Goal: Task Accomplishment & Management: Complete application form

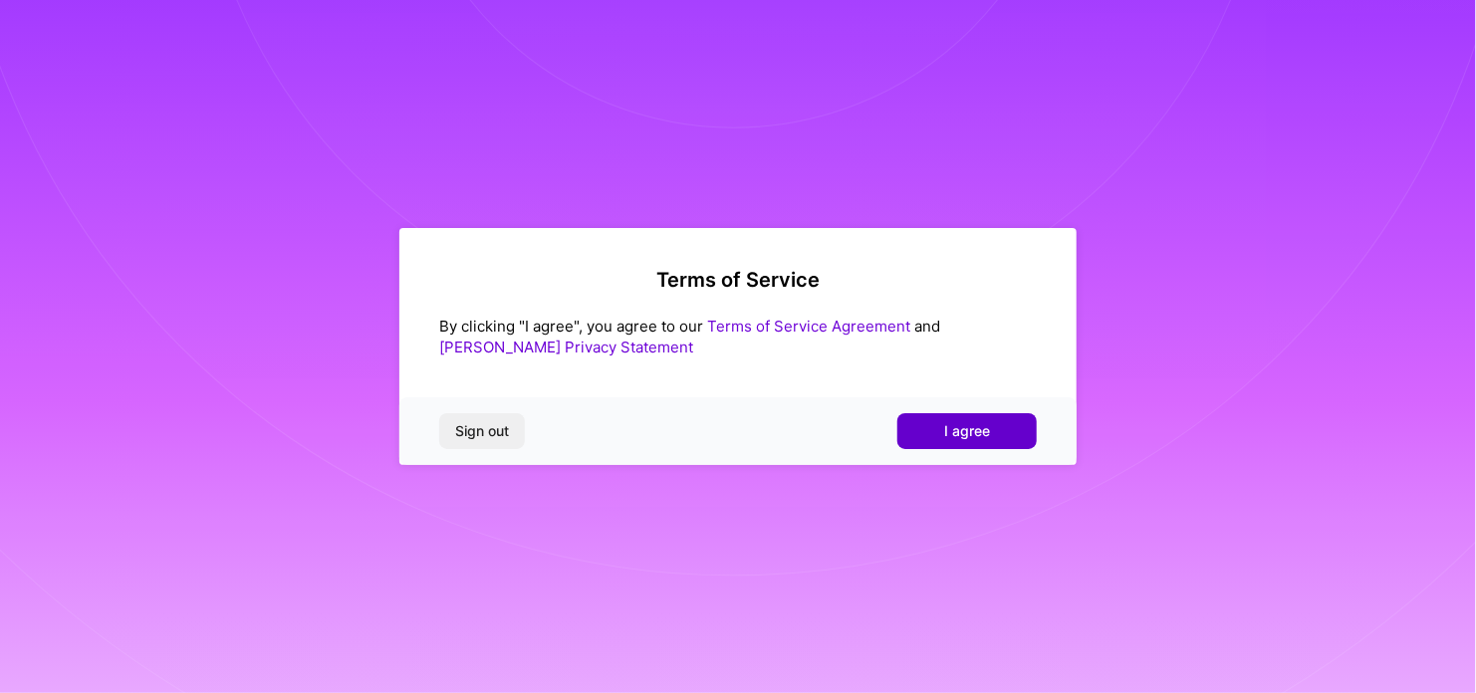
click at [951, 427] on span "I agree" at bounding box center [967, 431] width 46 height 20
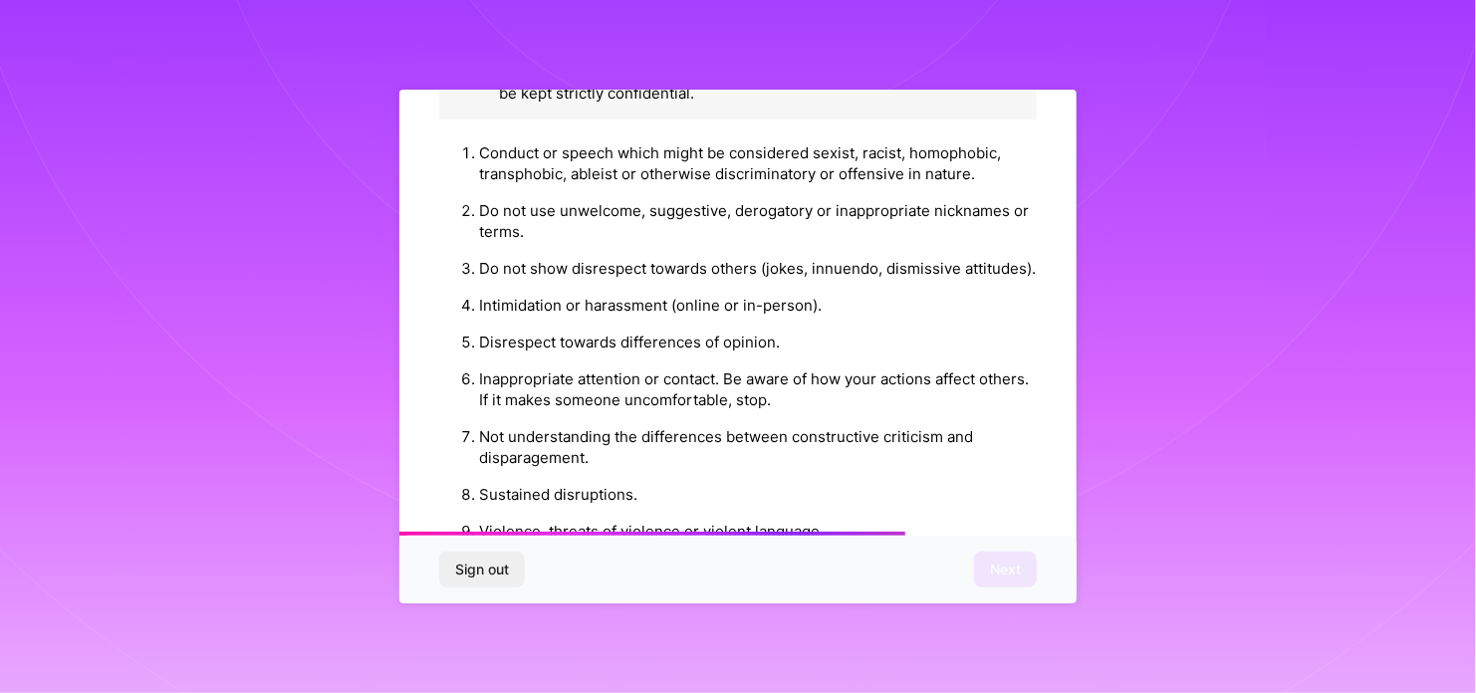
scroll to position [2267, 0]
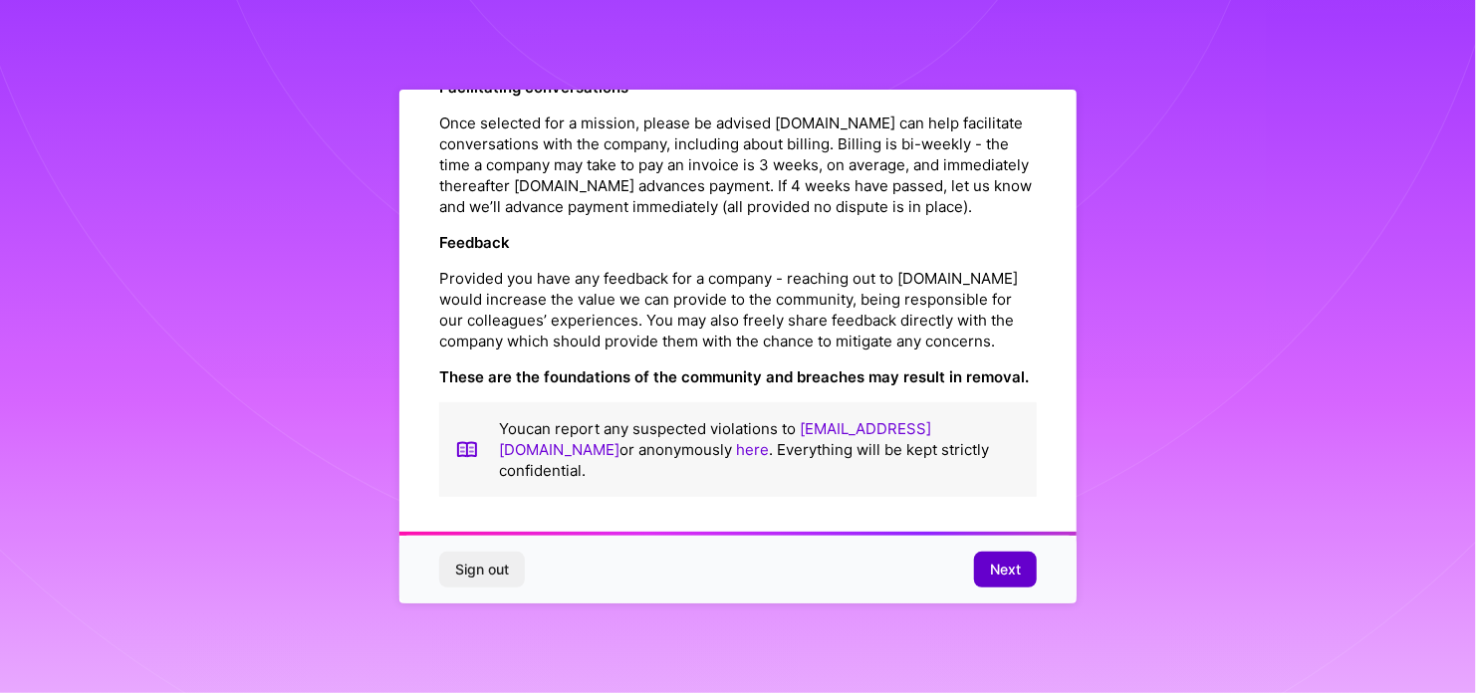
click at [1004, 569] on span "Next" at bounding box center [1005, 570] width 31 height 20
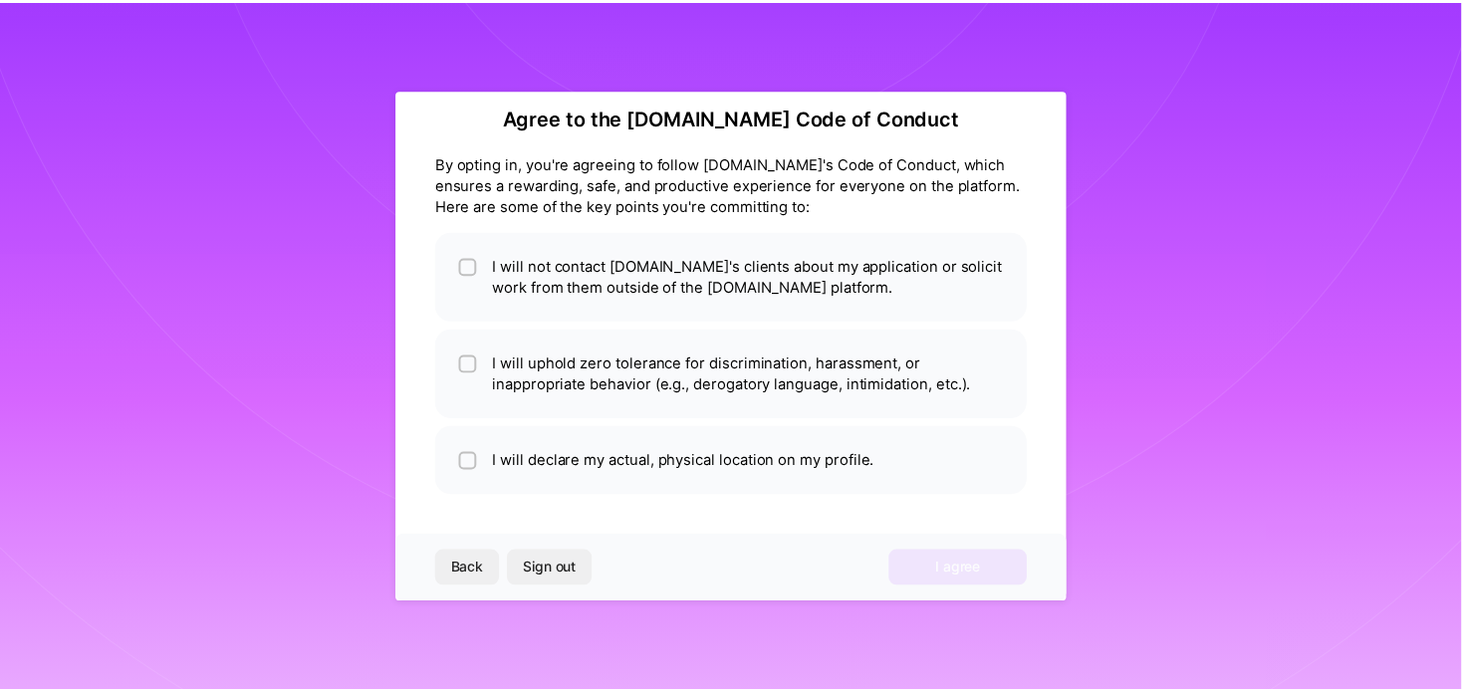
scroll to position [24, 0]
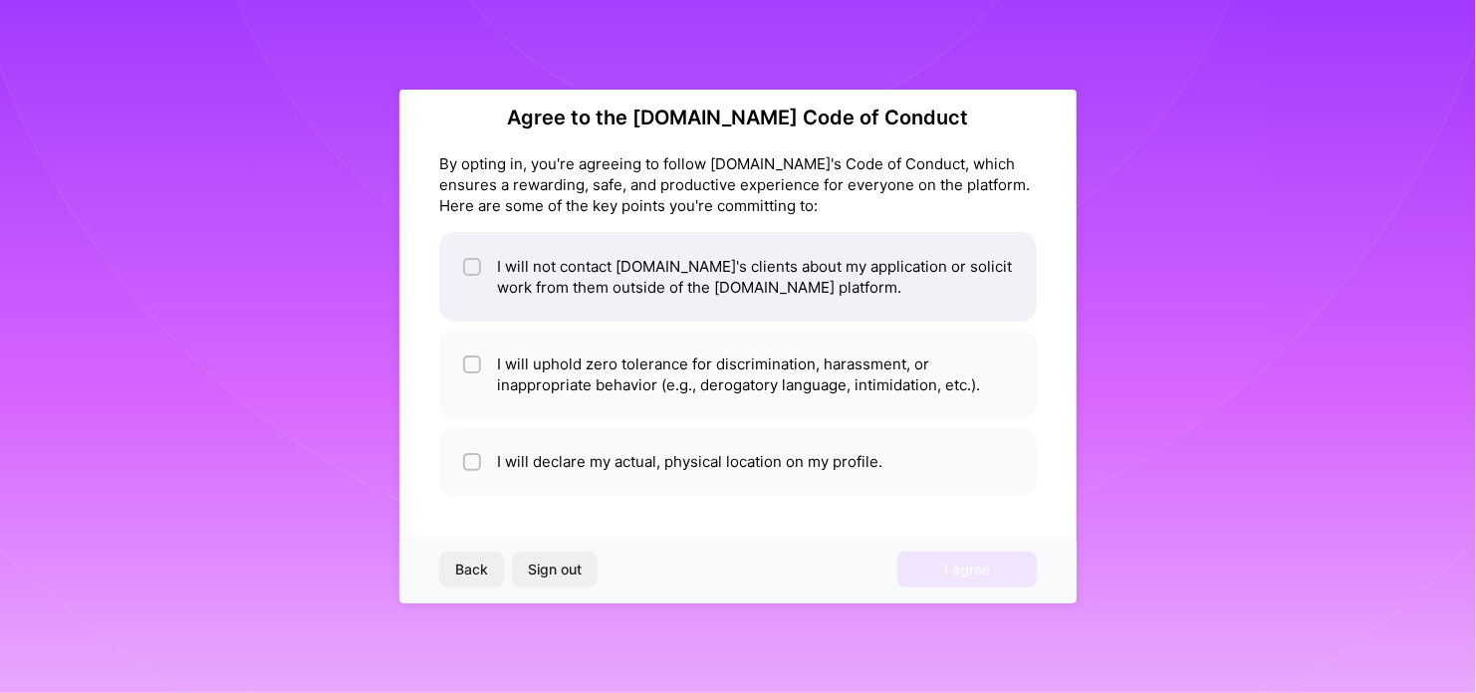
click at [496, 258] on li "I will not contact [DOMAIN_NAME]'s clients about my application or solicit work…" at bounding box center [738, 277] width 598 height 90
checkbox input "true"
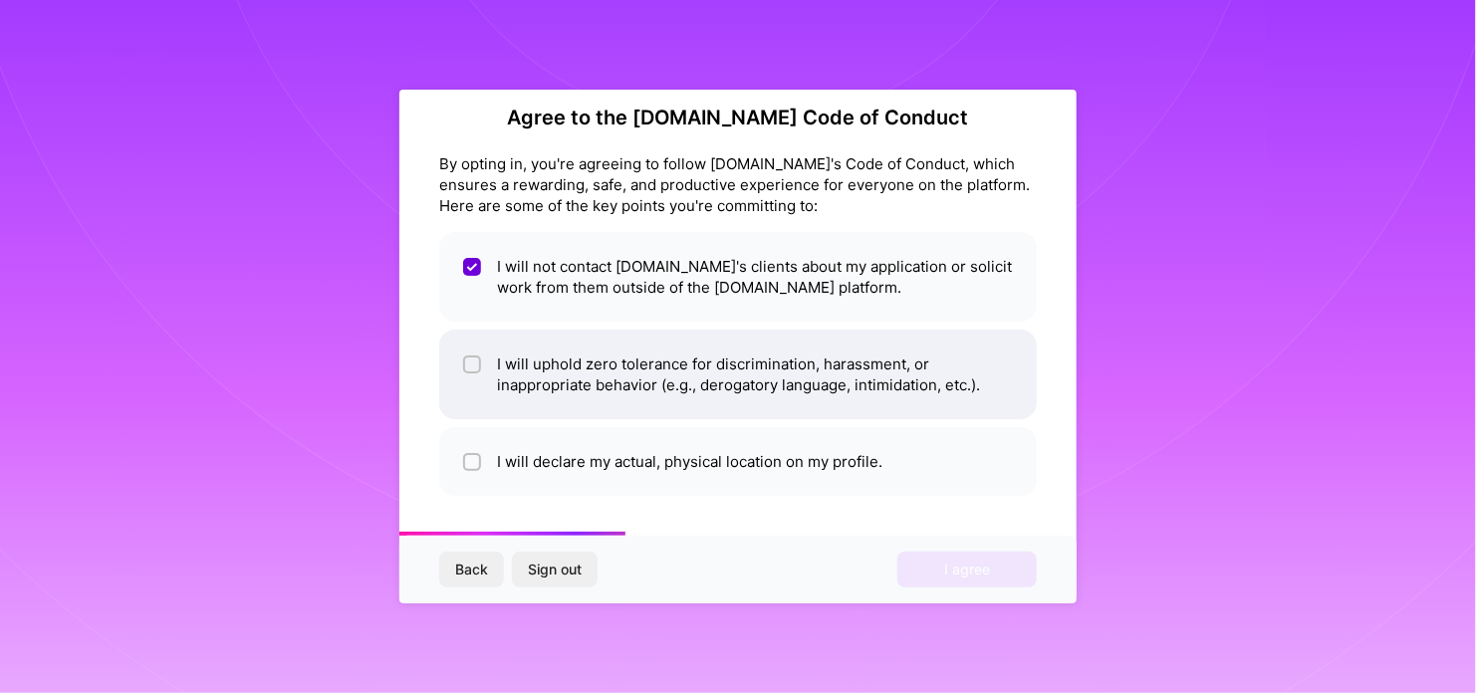
drag, startPoint x: 477, startPoint y: 364, endPoint x: 475, endPoint y: 392, distance: 29.0
click at [477, 368] on input "checkbox" at bounding box center [474, 366] width 14 height 14
checkbox input "true"
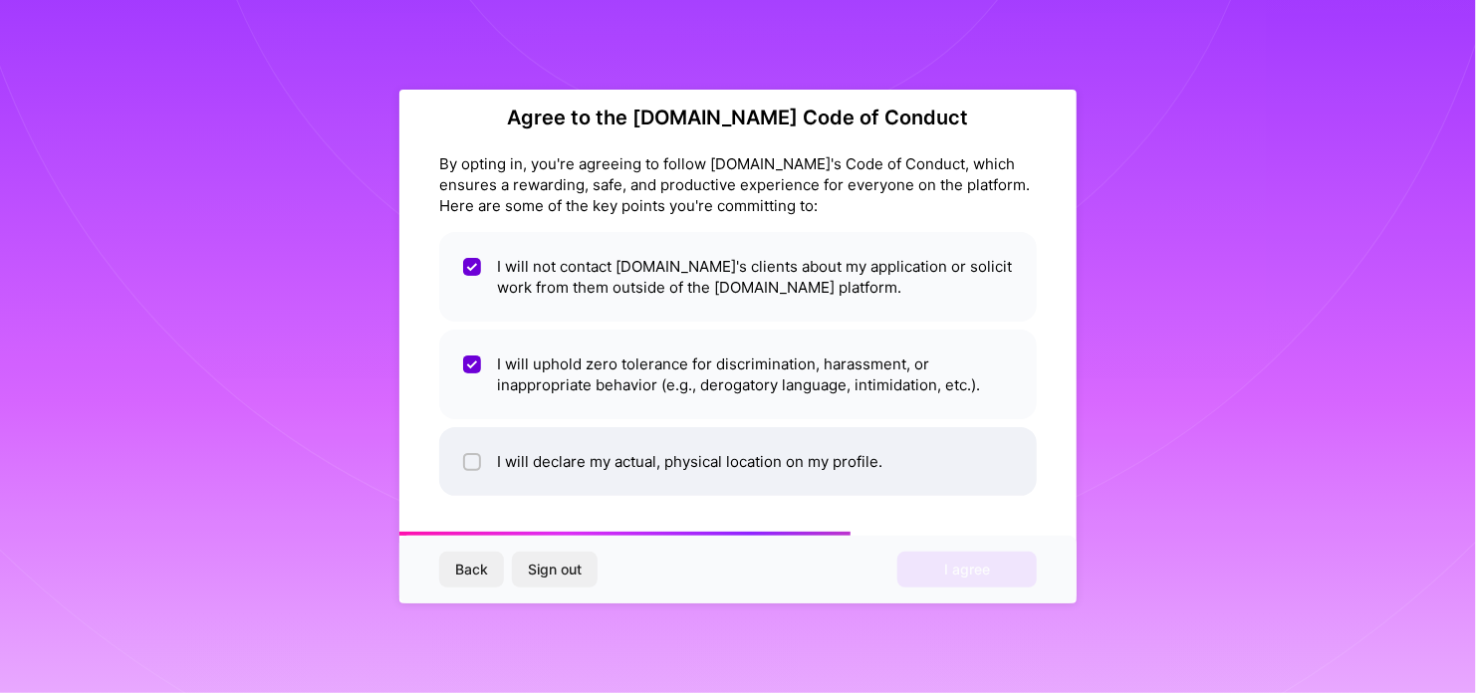
click at [462, 451] on li "I will declare my actual, physical location on my profile." at bounding box center [738, 461] width 598 height 69
checkbox input "true"
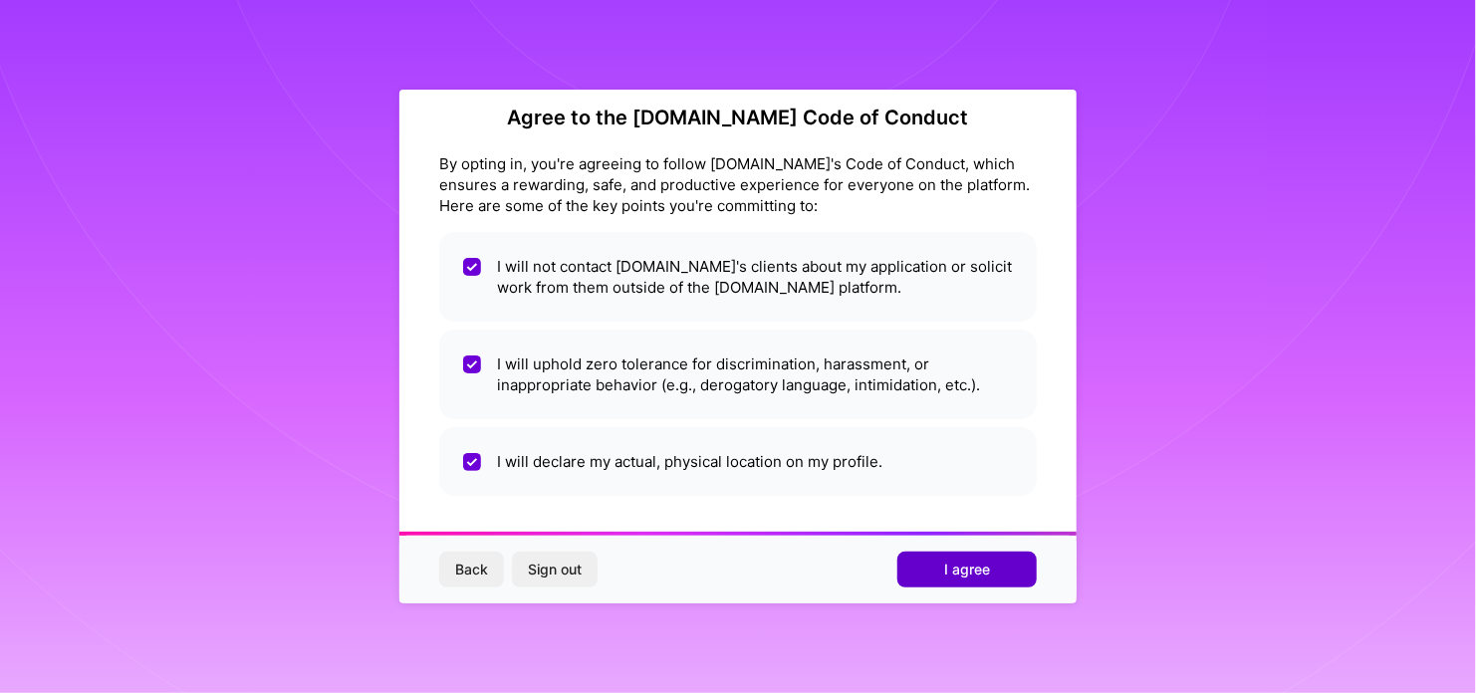
click at [978, 561] on button "I agree" at bounding box center [966, 570] width 139 height 36
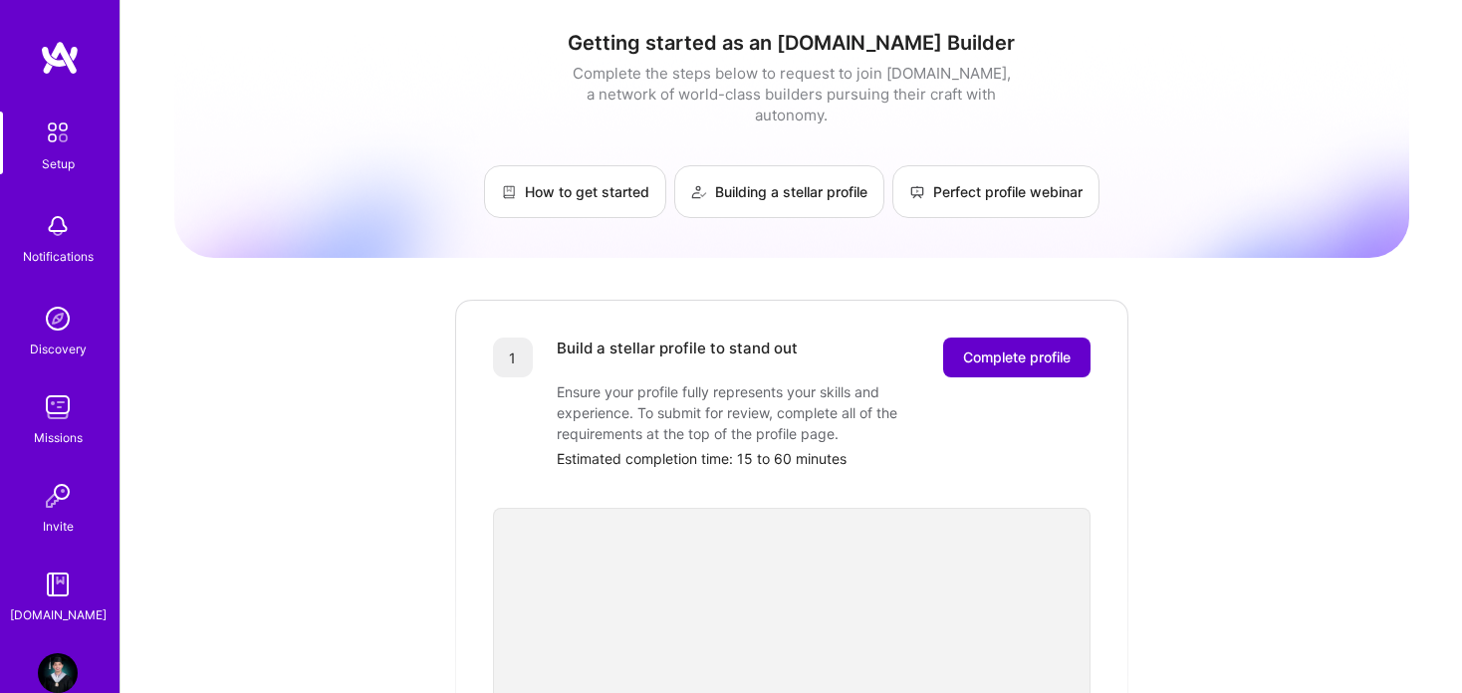
click at [1025, 348] on span "Complete profile" at bounding box center [1017, 358] width 108 height 20
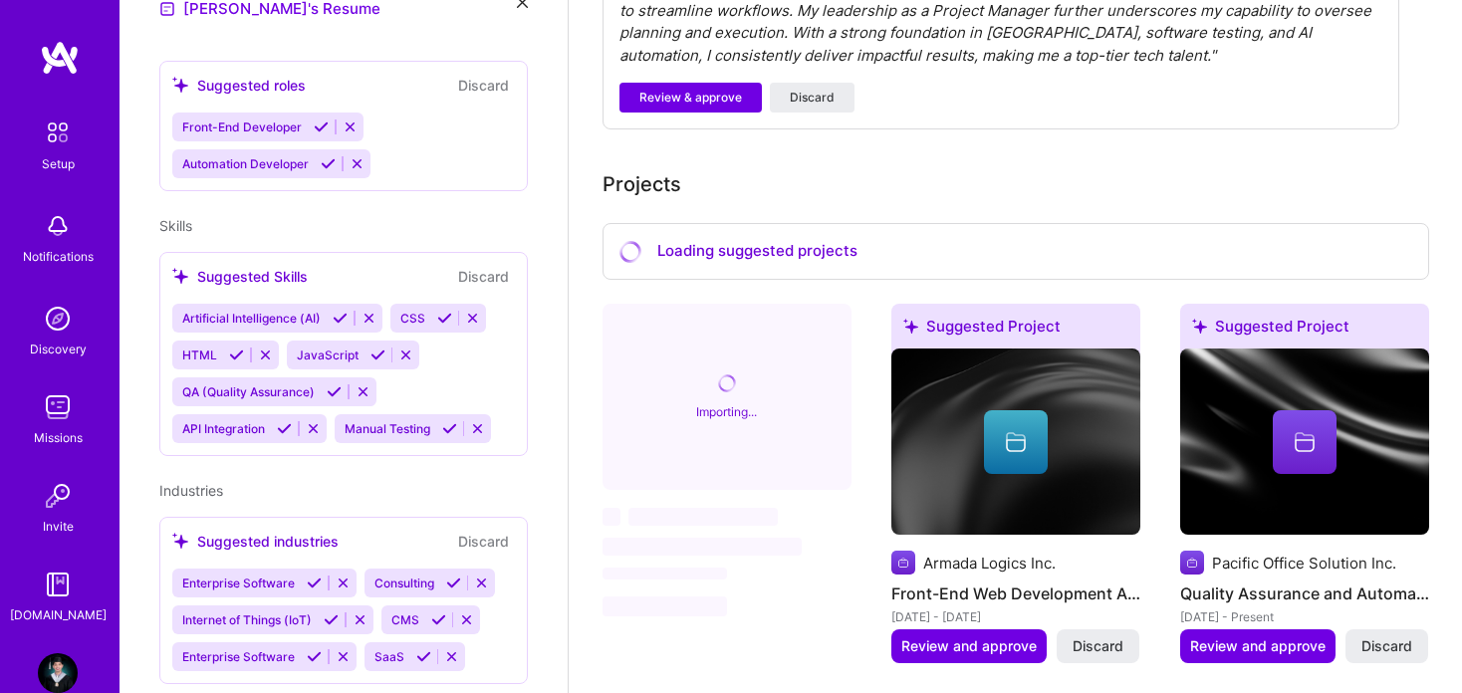
scroll to position [801, 0]
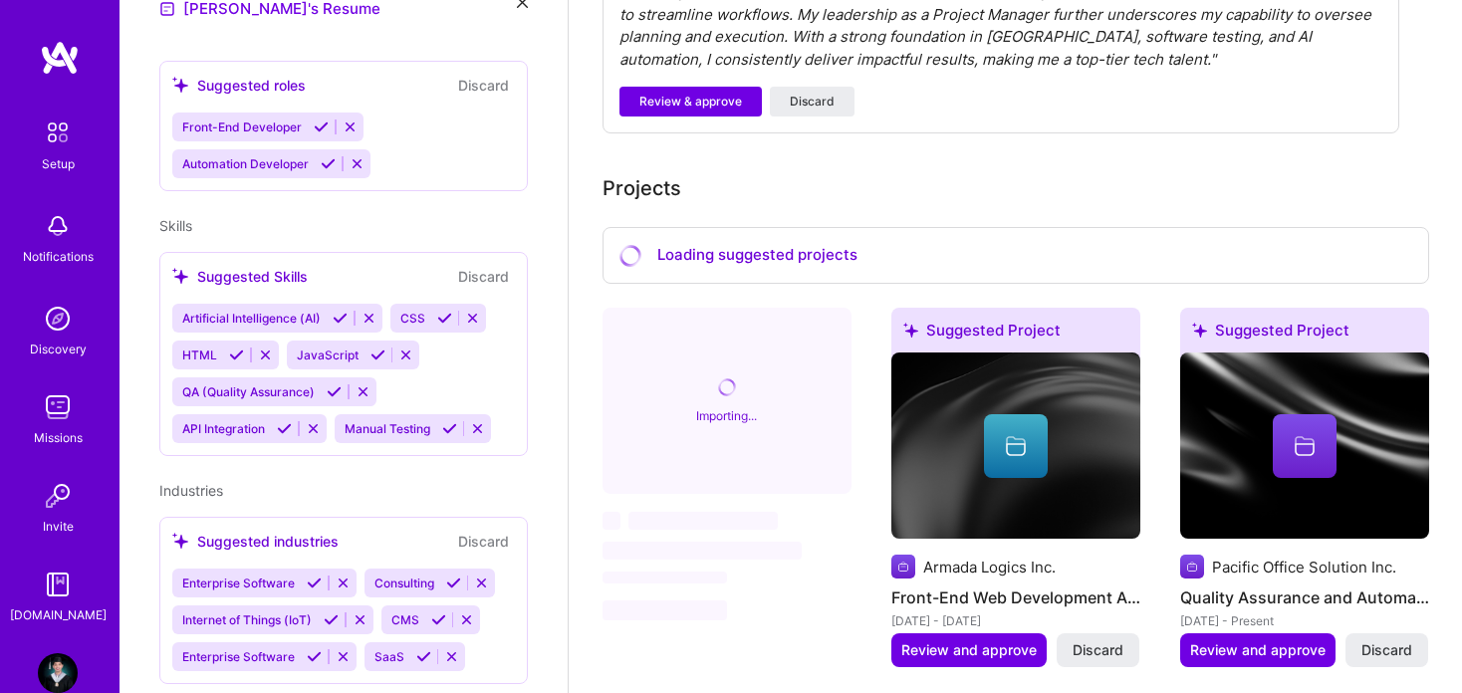
click at [52, 411] on img at bounding box center [58, 407] width 40 height 40
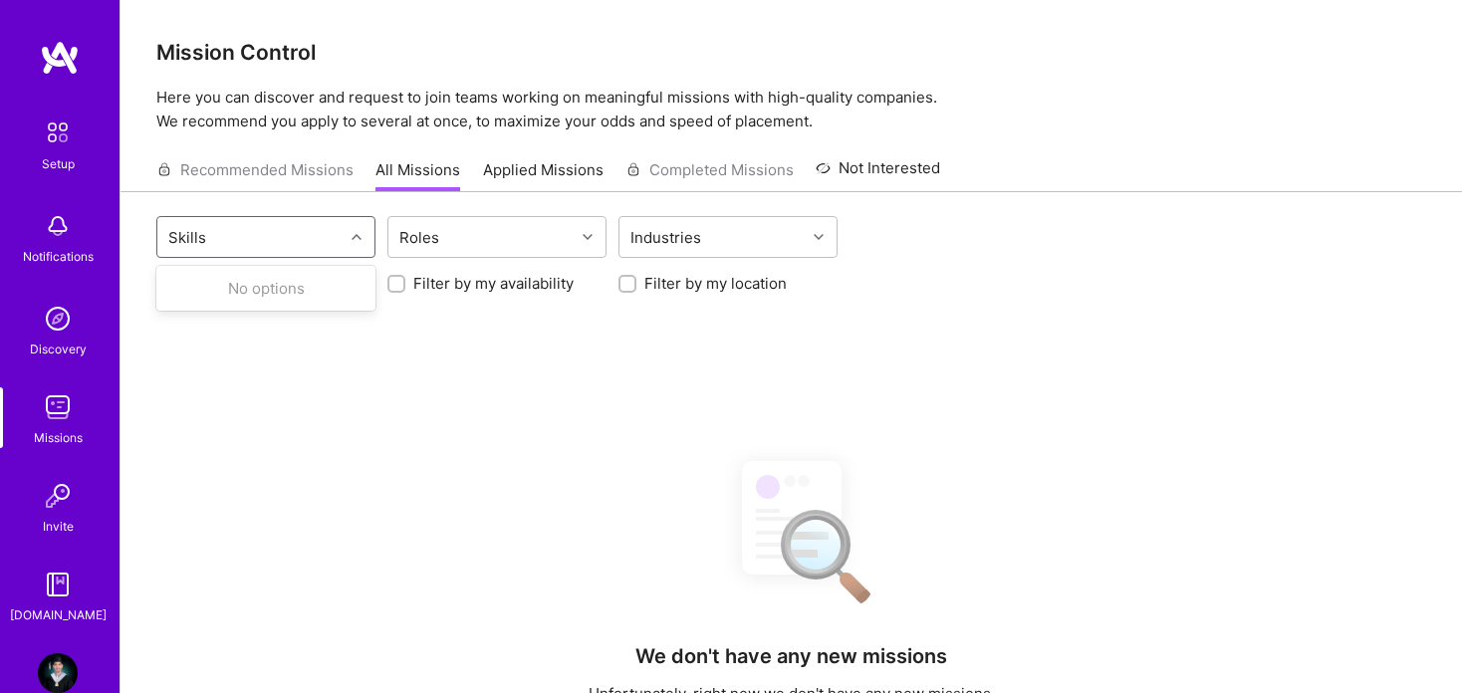
click at [358, 239] on icon at bounding box center [357, 237] width 10 height 10
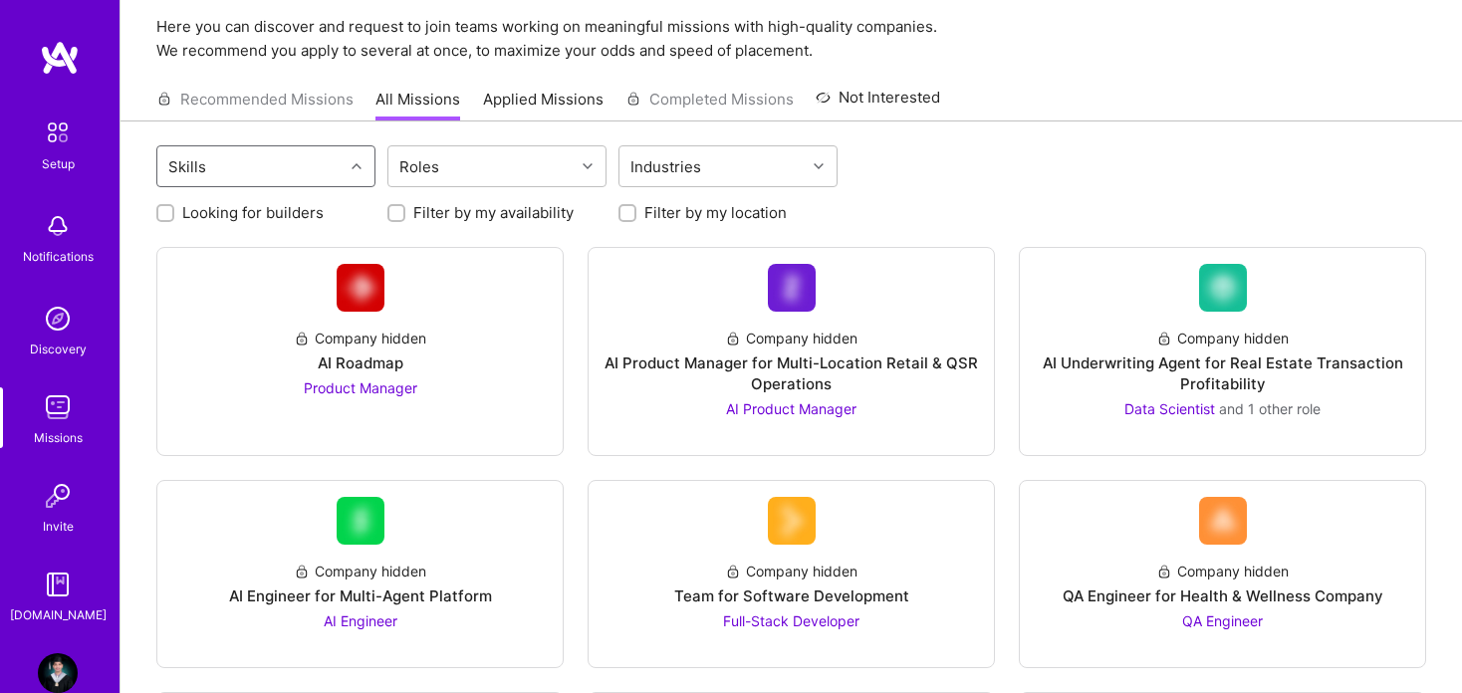
scroll to position [199, 0]
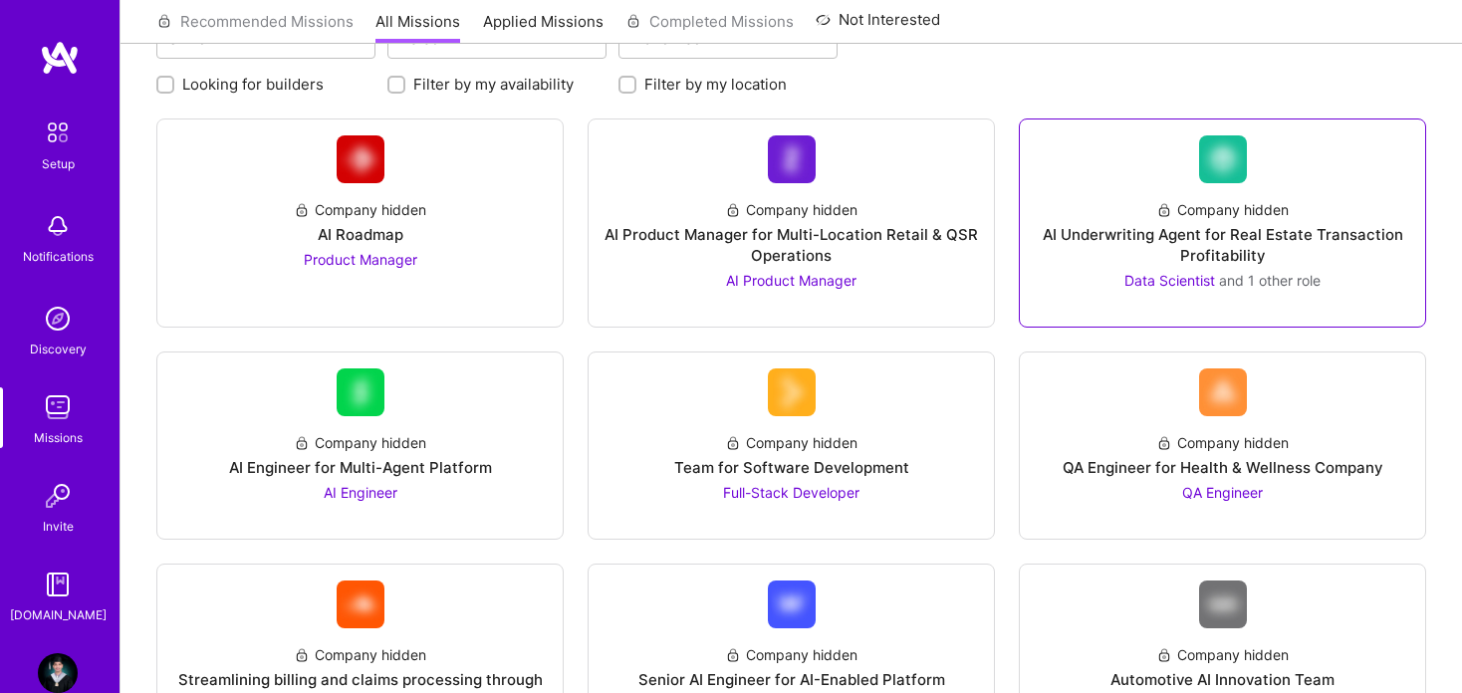
click at [1083, 250] on div "AI Underwriting Agent for Real Estate Transaction Profitability" at bounding box center [1222, 245] width 373 height 42
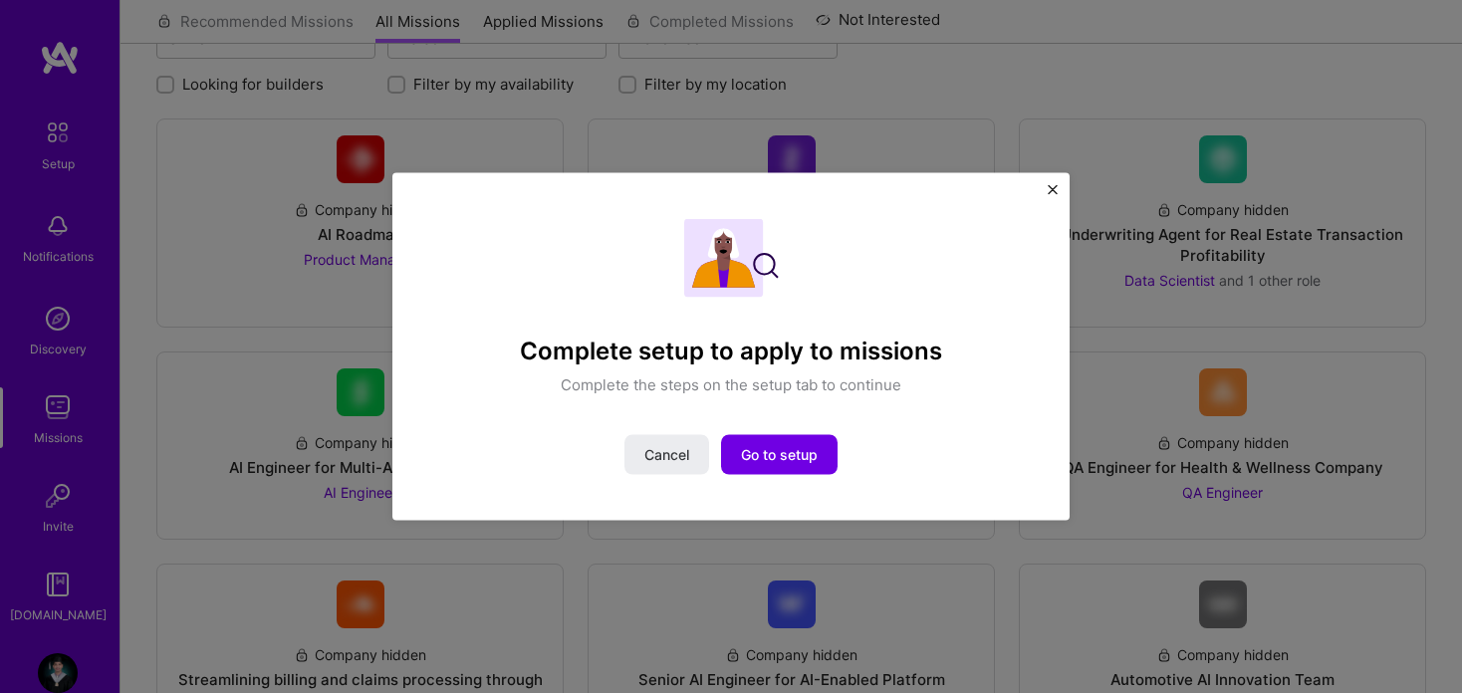
click at [1056, 196] on button "Close" at bounding box center [1053, 195] width 10 height 21
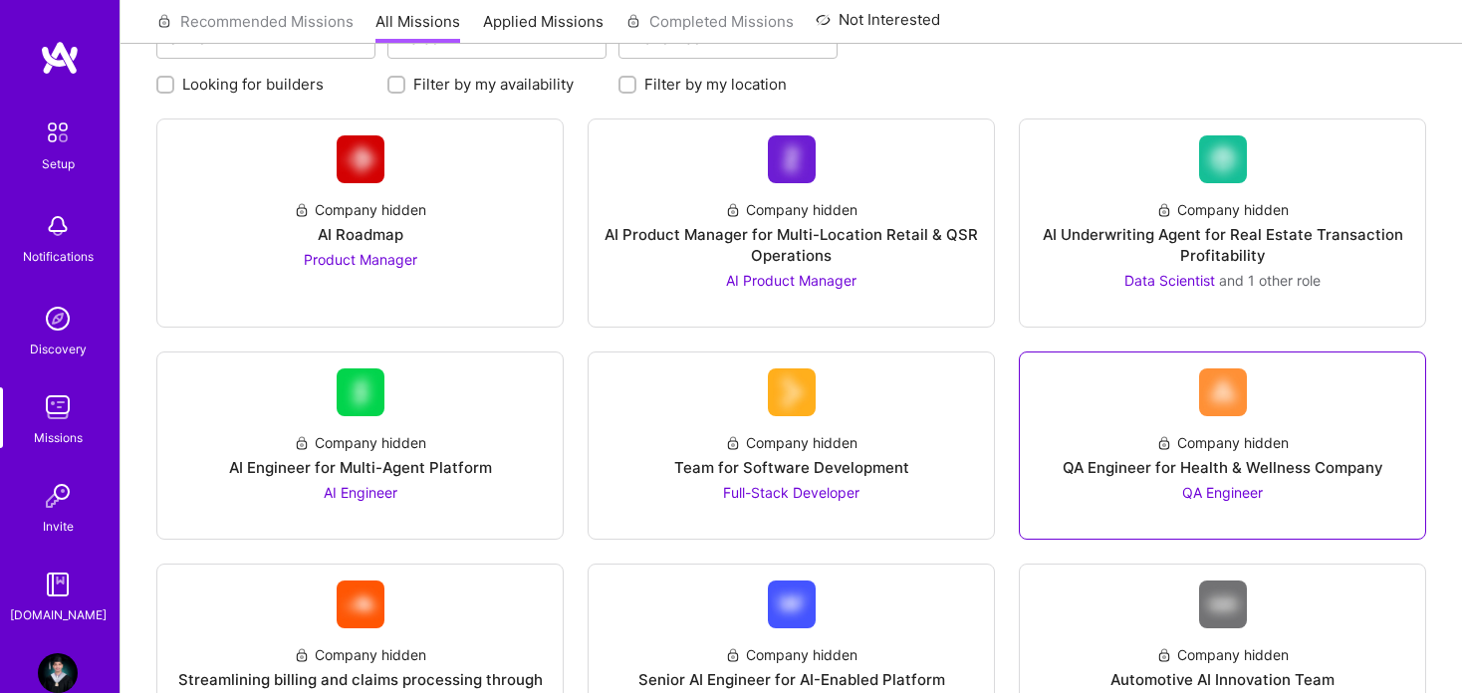
click at [1153, 458] on div "QA Engineer for Health & Wellness Company" at bounding box center [1223, 467] width 321 height 21
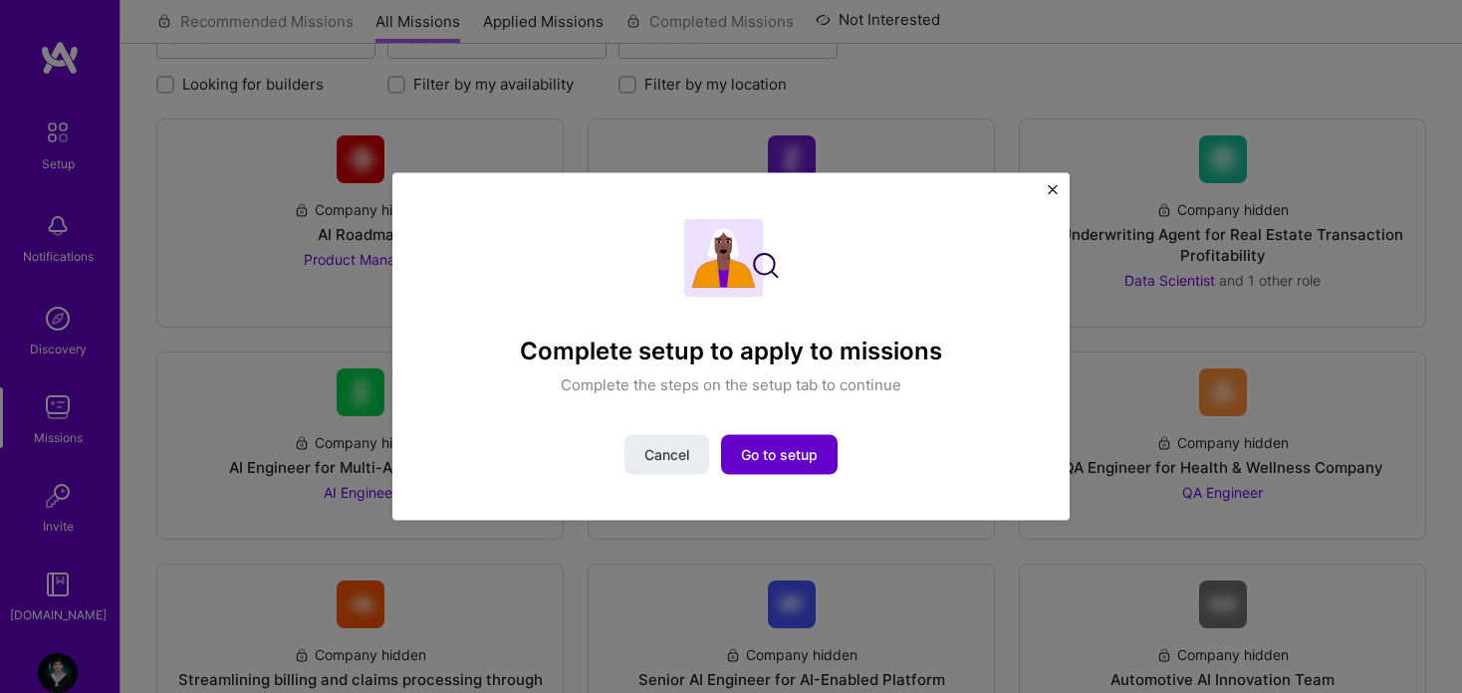
click at [813, 449] on span "Go to setup" at bounding box center [779, 454] width 77 height 20
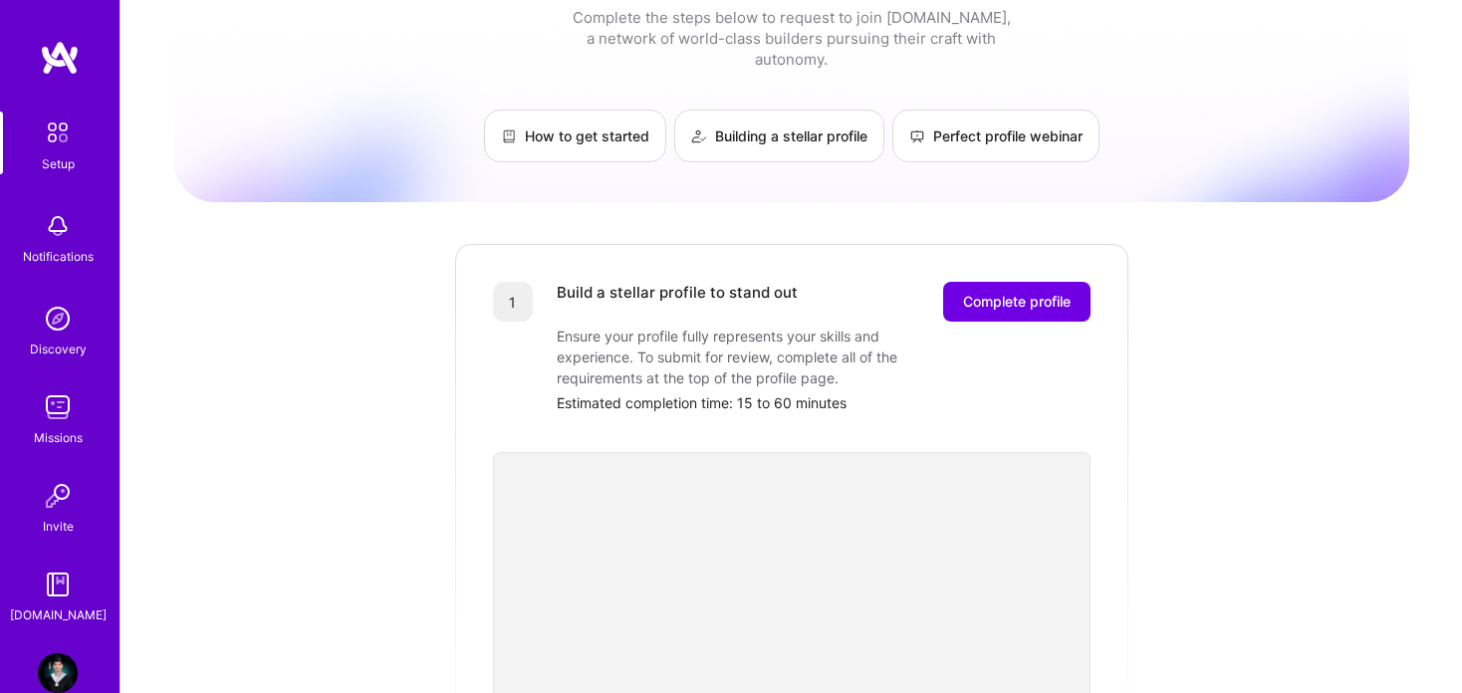
scroll to position [23, 0]
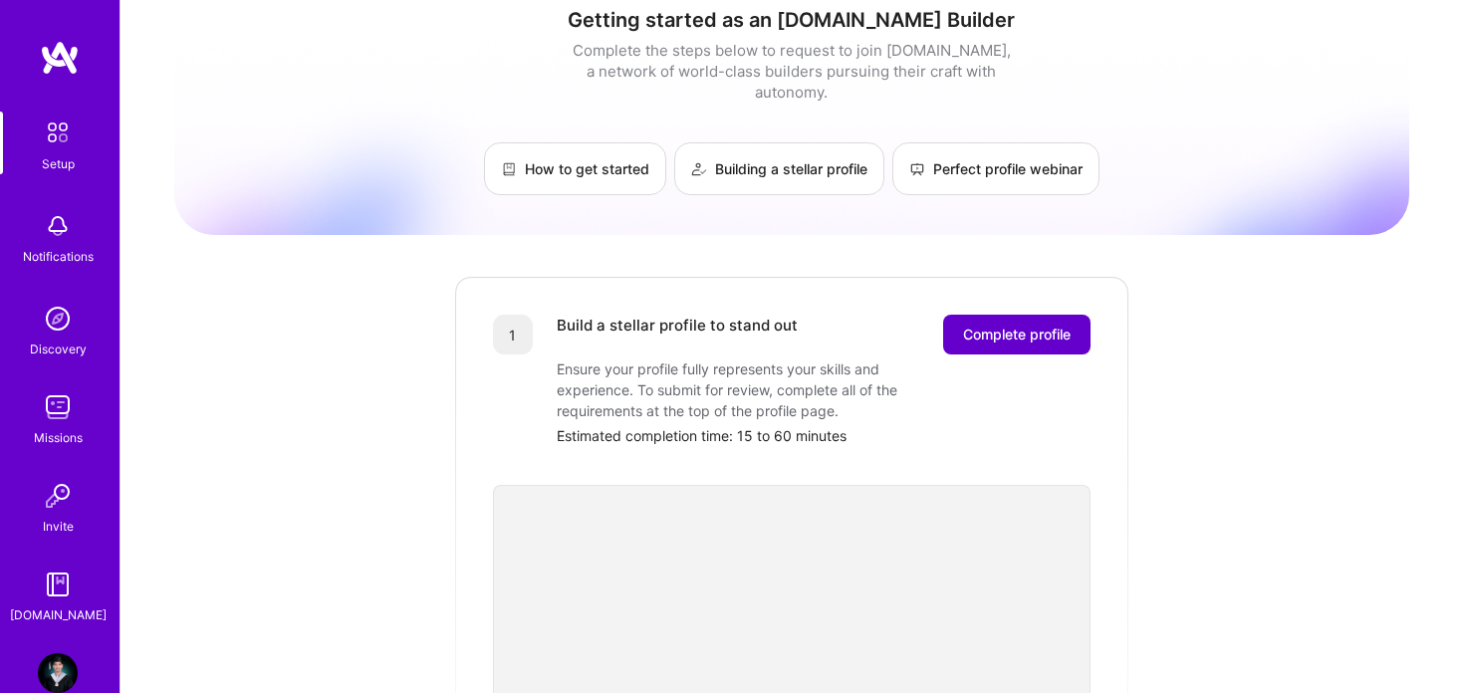
click at [1035, 325] on span "Complete profile" at bounding box center [1017, 335] width 108 height 20
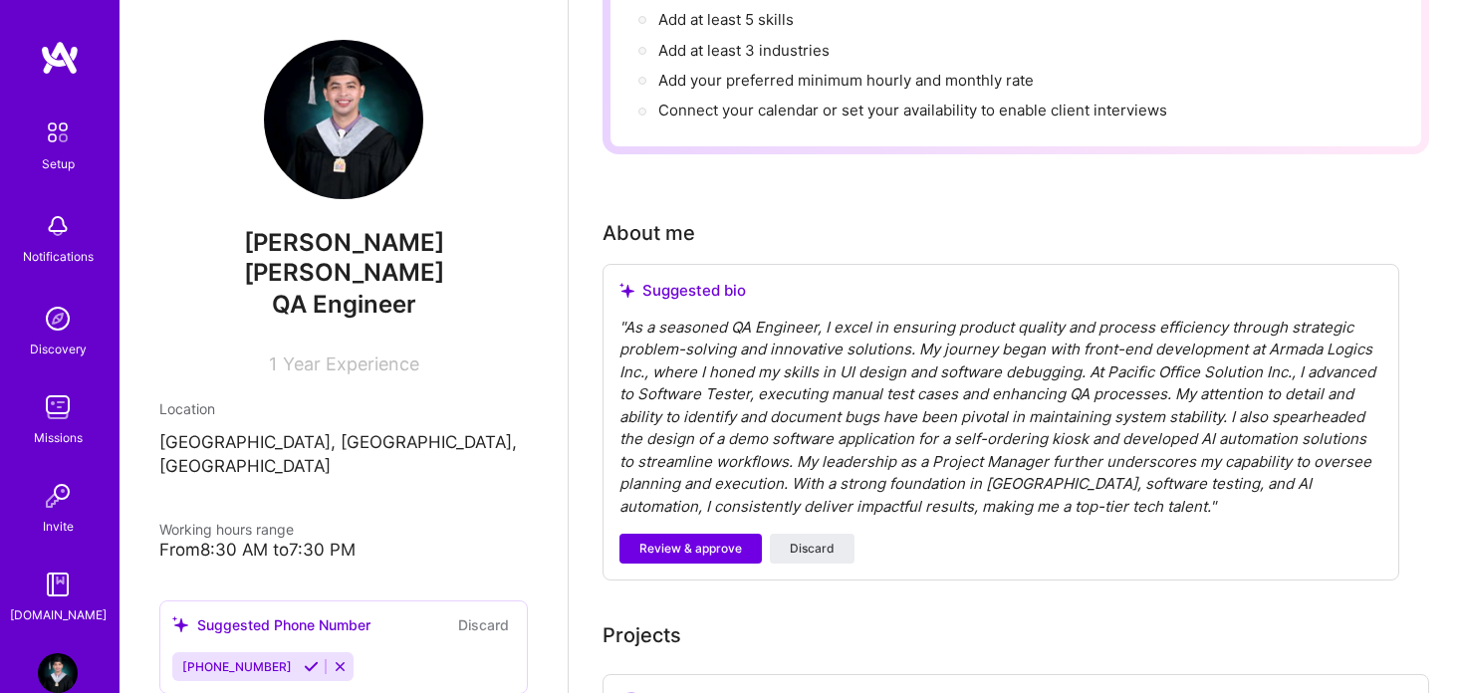
scroll to position [502, 0]
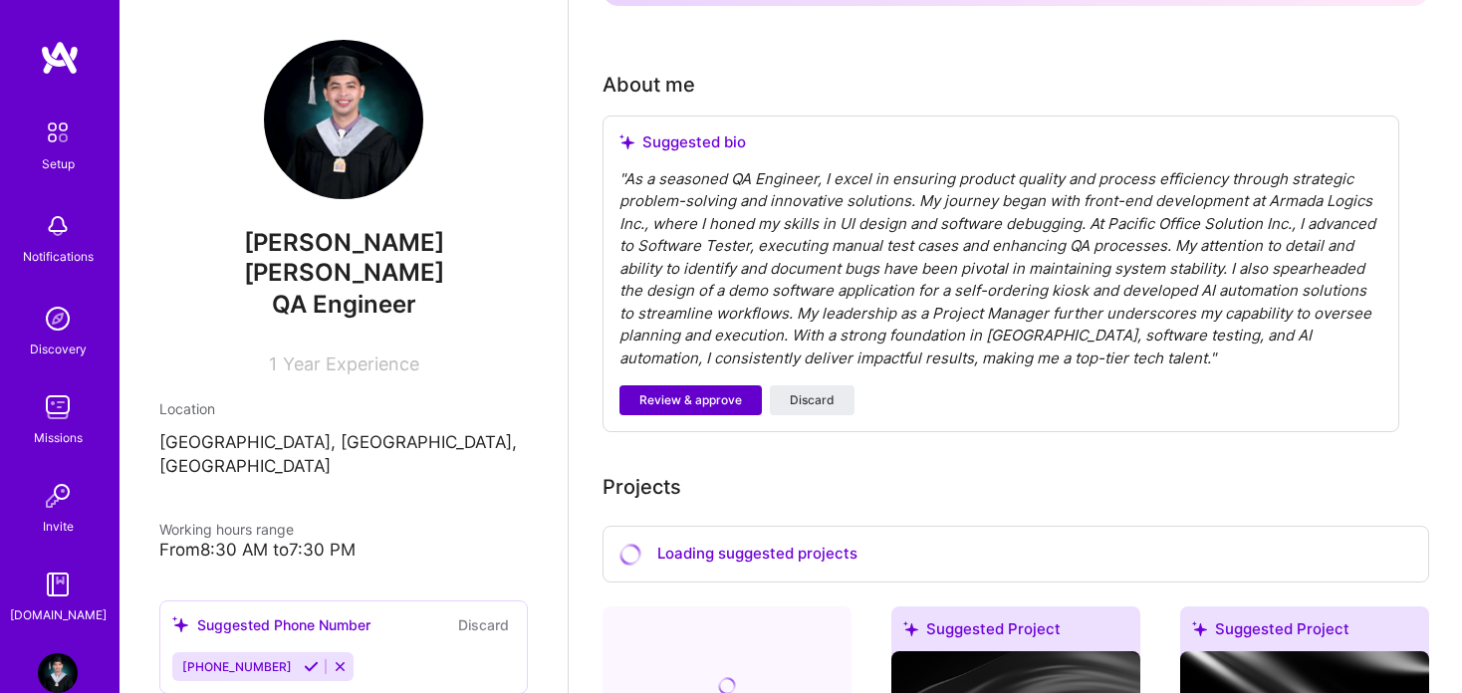
click at [700, 391] on span "Review & approve" at bounding box center [690, 400] width 103 height 18
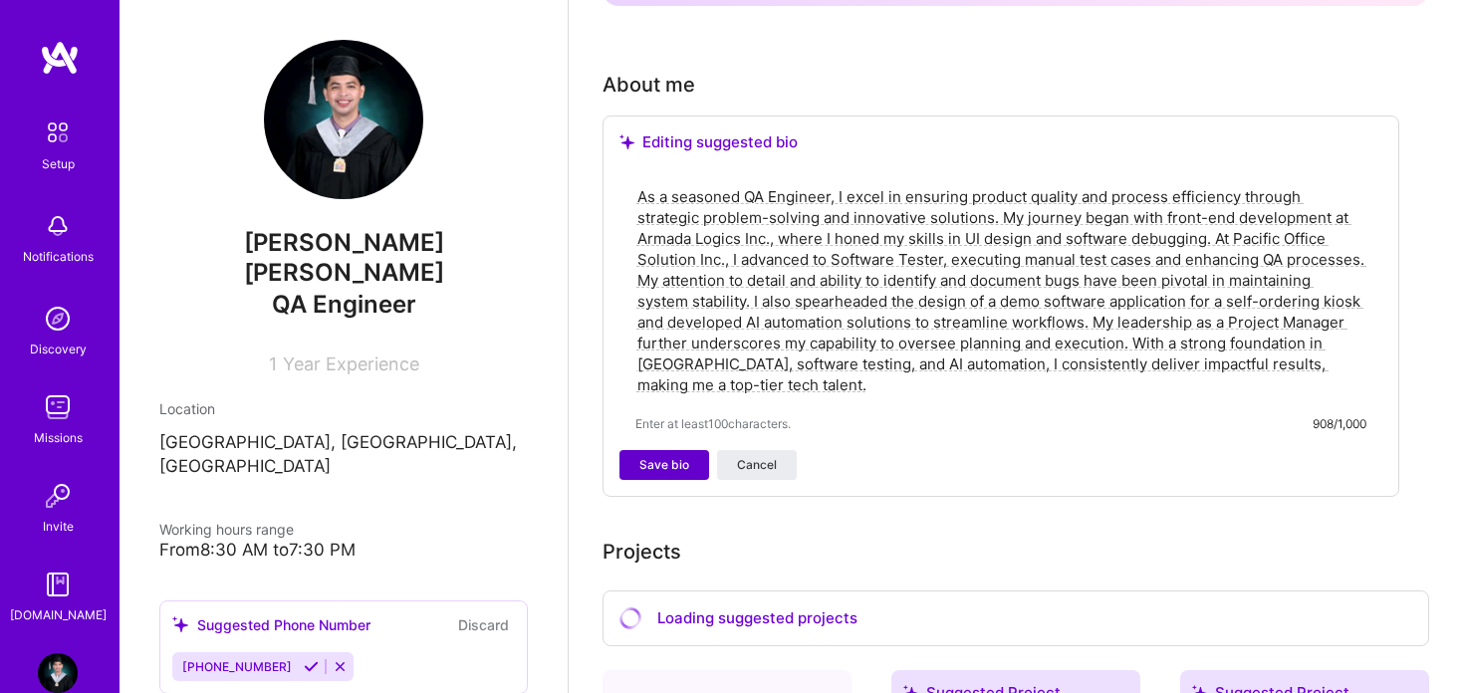
click at [680, 456] on span "Save bio" at bounding box center [664, 465] width 50 height 18
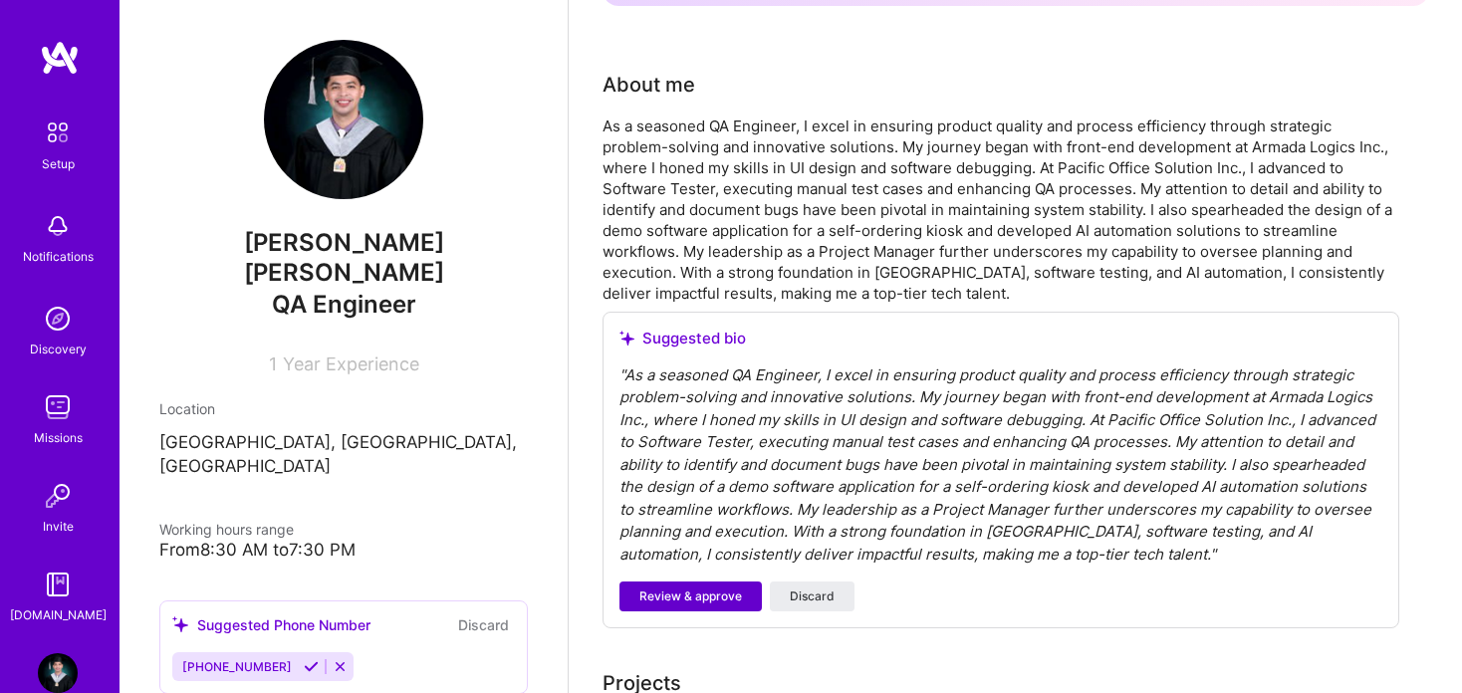
click at [715, 582] on button "Review & approve" at bounding box center [690, 597] width 142 height 30
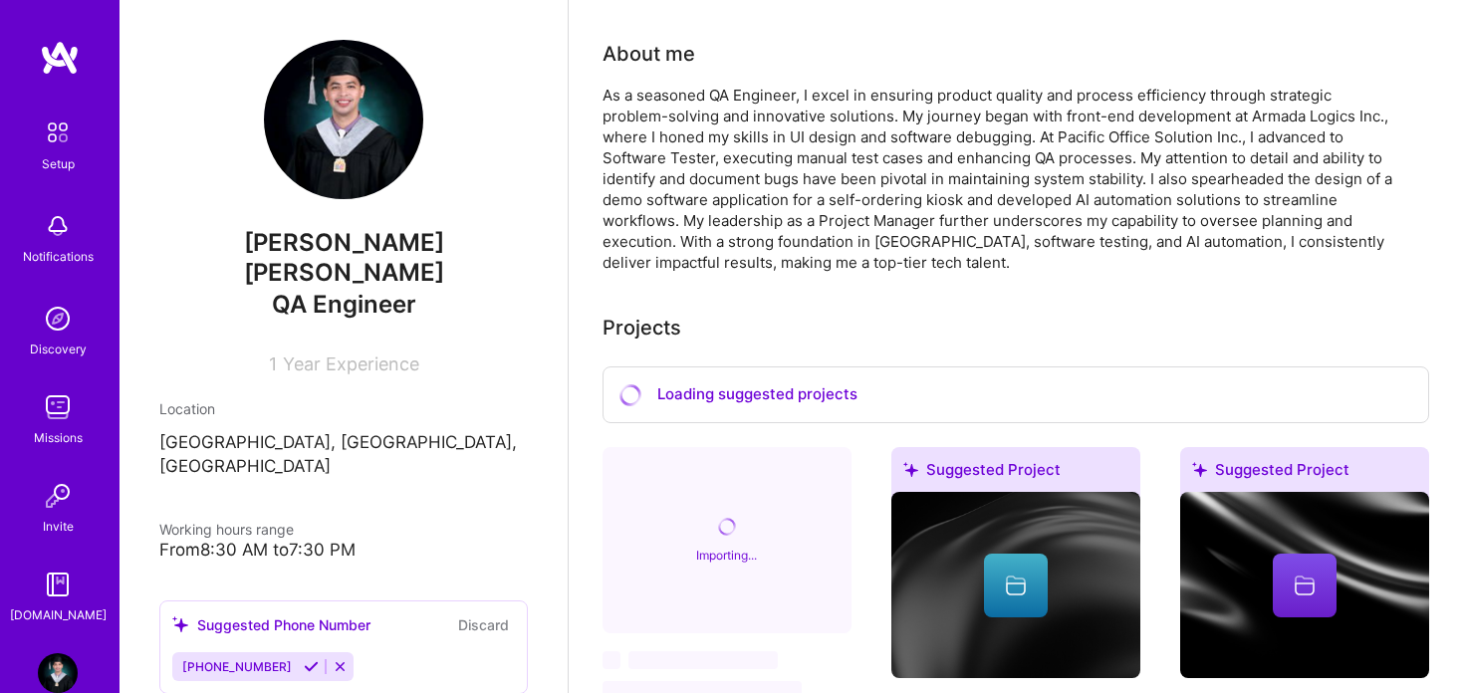
click at [693, 651] on span "‌" at bounding box center [702, 660] width 149 height 18
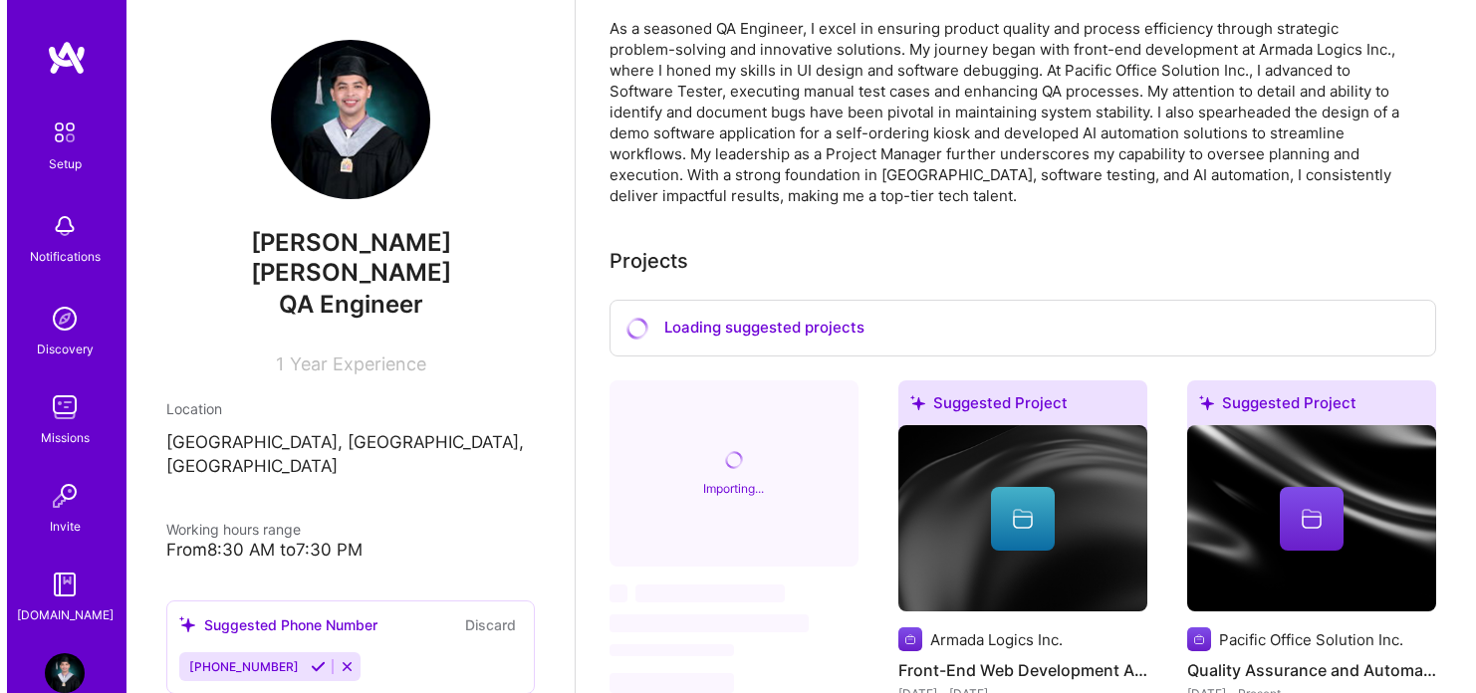
scroll to position [701, 0]
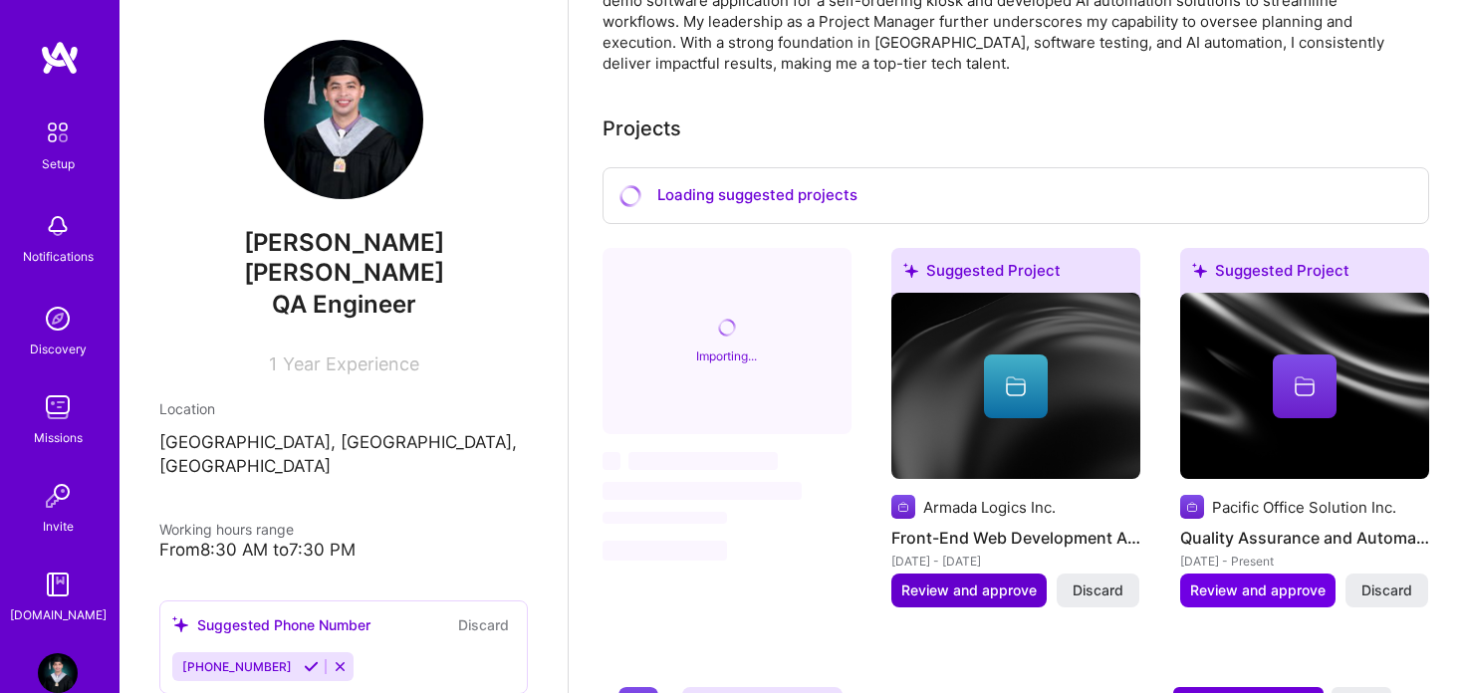
click at [952, 581] on span "Review and approve" at bounding box center [968, 591] width 135 height 20
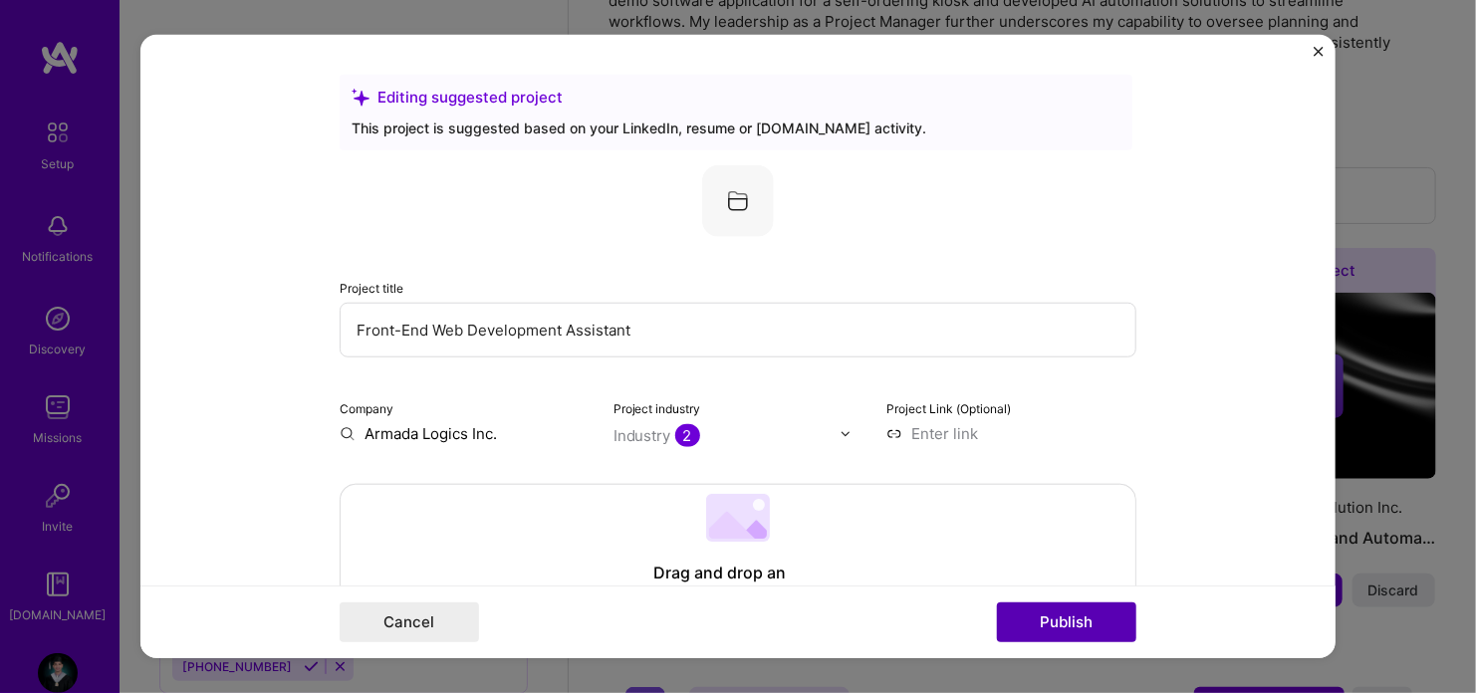
click at [1030, 619] on button "Publish" at bounding box center [1066, 623] width 139 height 40
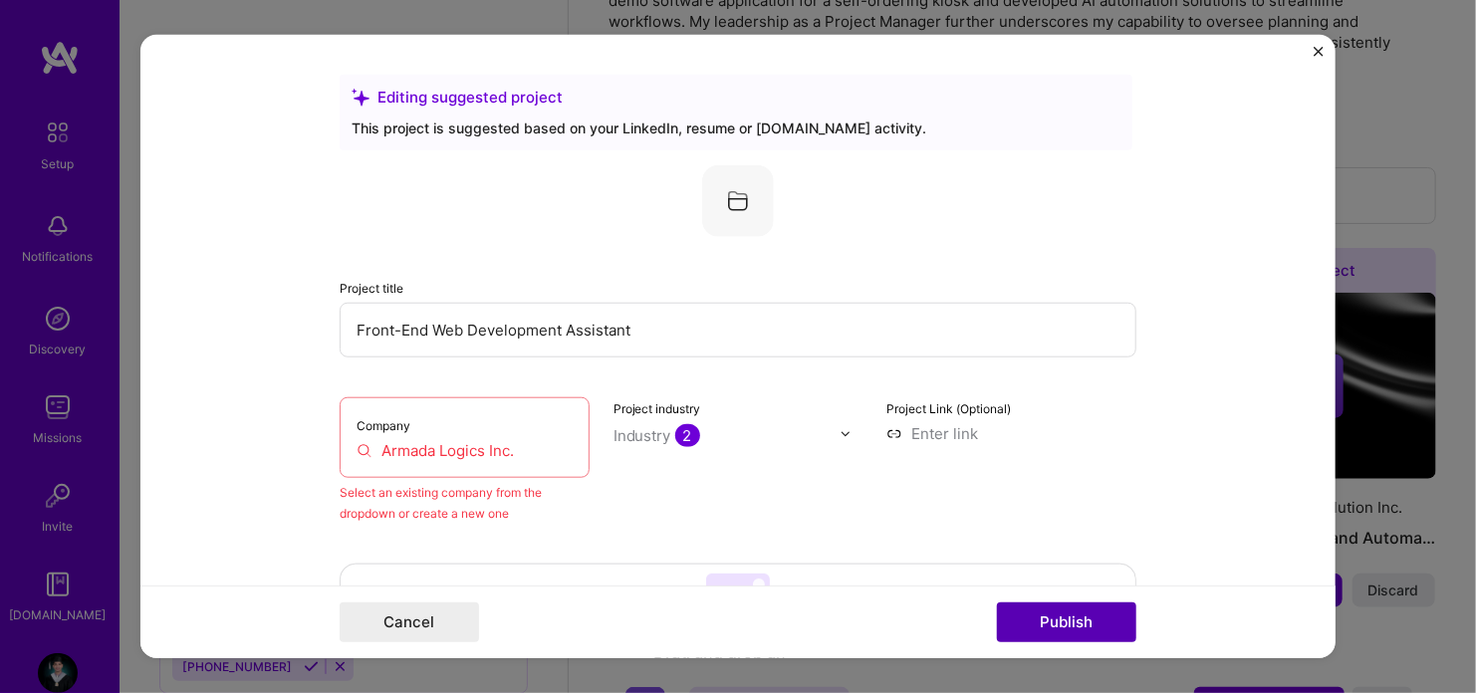
scroll to position [130, 0]
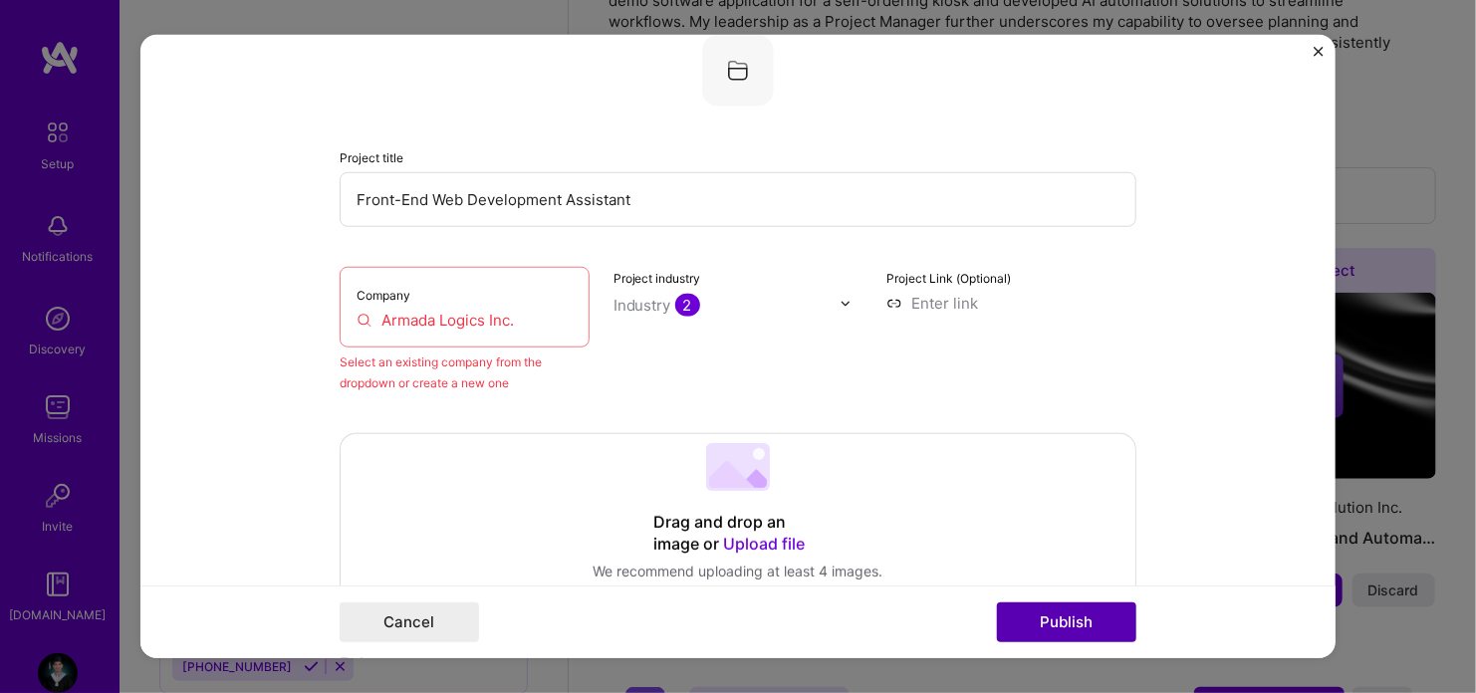
click at [1027, 611] on button "Publish" at bounding box center [1066, 623] width 139 height 40
